Goal: Task Accomplishment & Management: Manage account settings

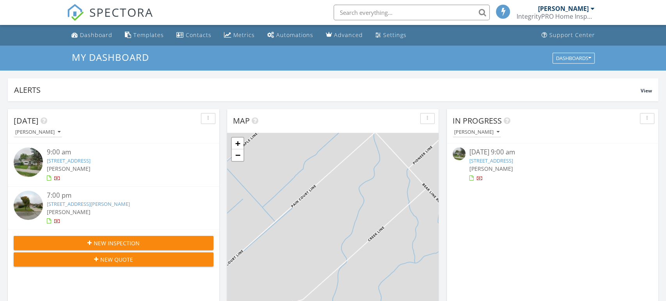
click at [90, 162] on link "5 Buckingham Ave, Chatham, ON N7M 3B5" at bounding box center [69, 160] width 44 height 7
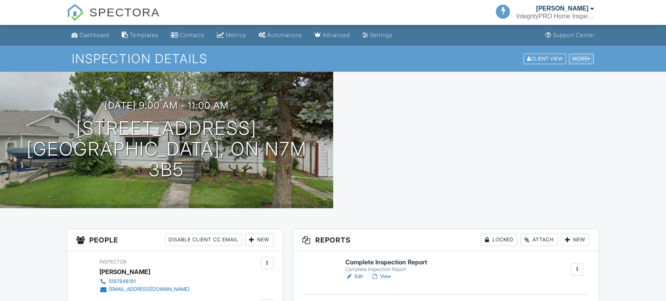
click at [584, 61] on div "More" at bounding box center [581, 58] width 25 height 11
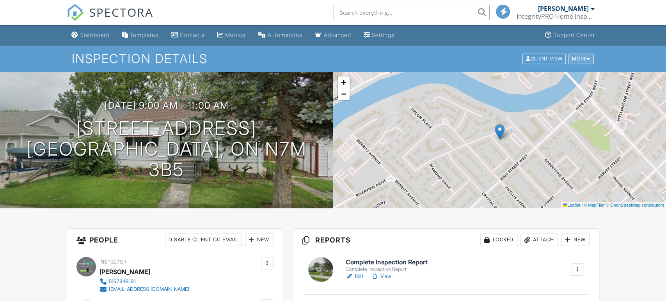
click at [584, 61] on div "More" at bounding box center [580, 58] width 25 height 11
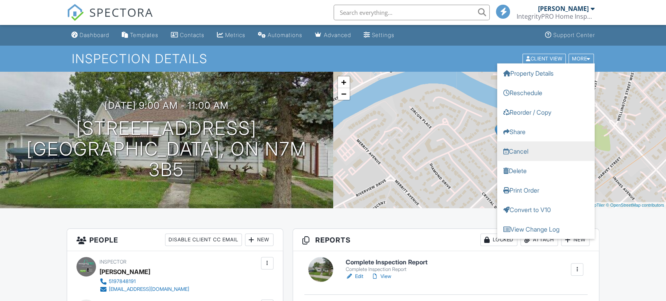
click at [533, 154] on link "Cancel" at bounding box center [546, 151] width 98 height 20
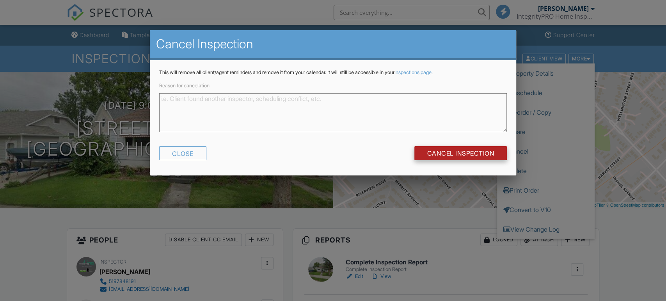
click at [440, 146] on input "Cancel Inspection" at bounding box center [460, 153] width 92 height 14
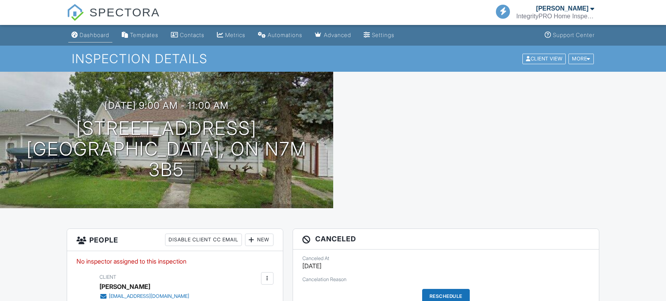
click at [92, 35] on div "Dashboard" at bounding box center [95, 35] width 30 height 7
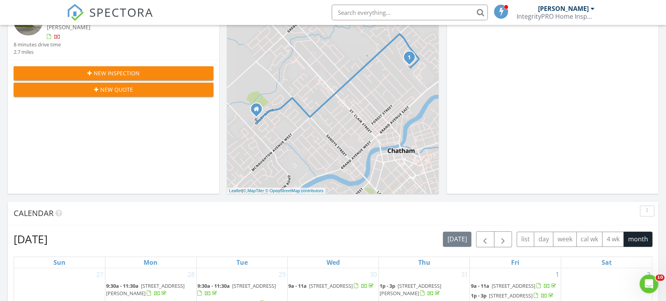
scroll to position [72, 0]
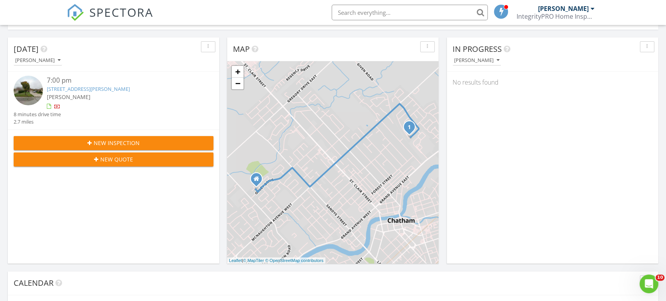
click at [581, 72] on div "No results found" at bounding box center [552, 82] width 211 height 21
